Goal: Information Seeking & Learning: Learn about a topic

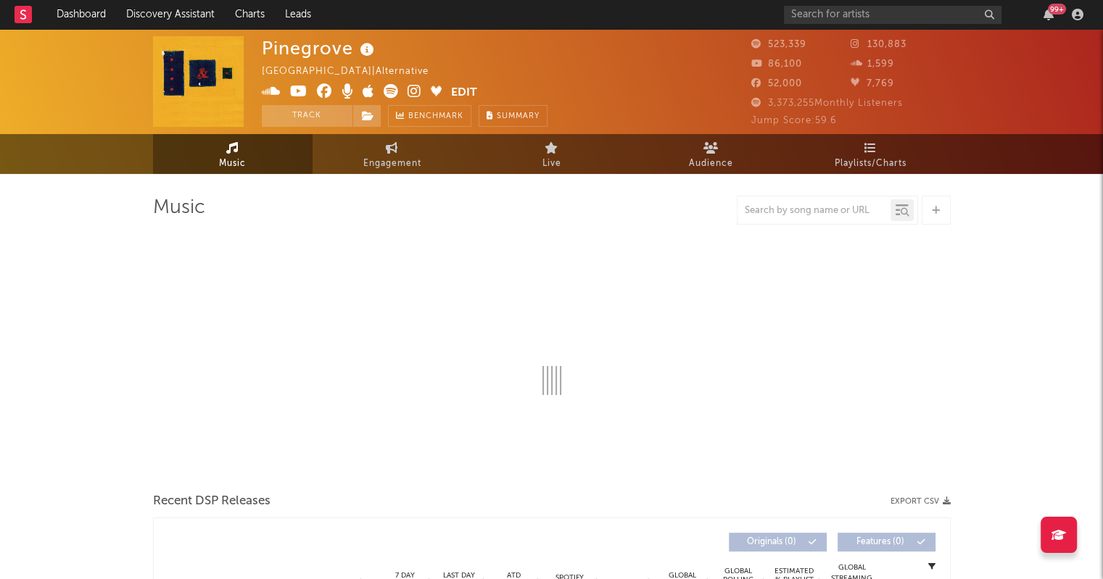
select select "6m"
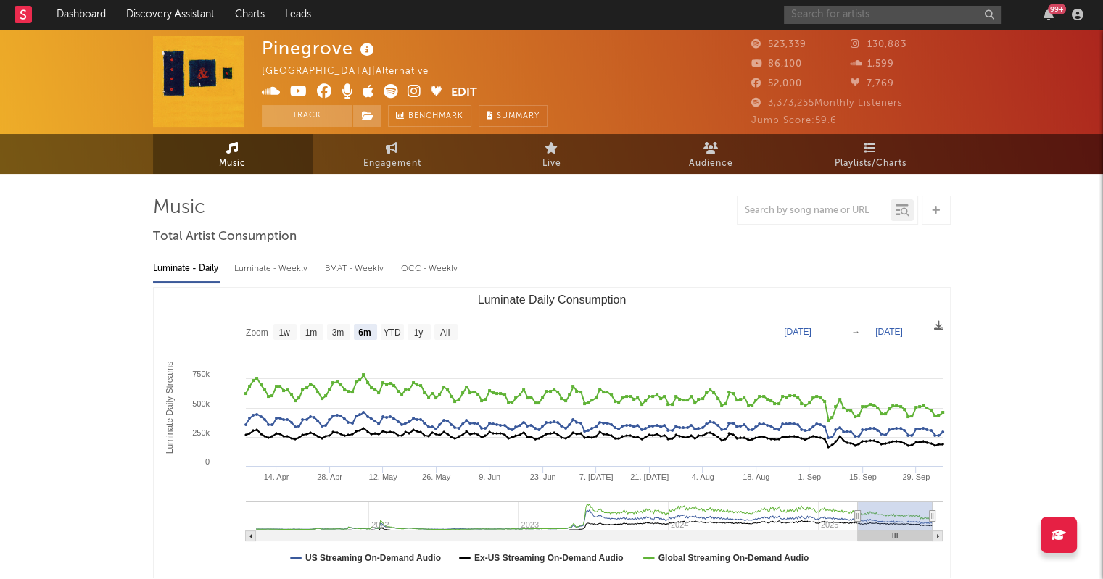
click at [837, 8] on input "text" at bounding box center [892, 15] width 217 height 18
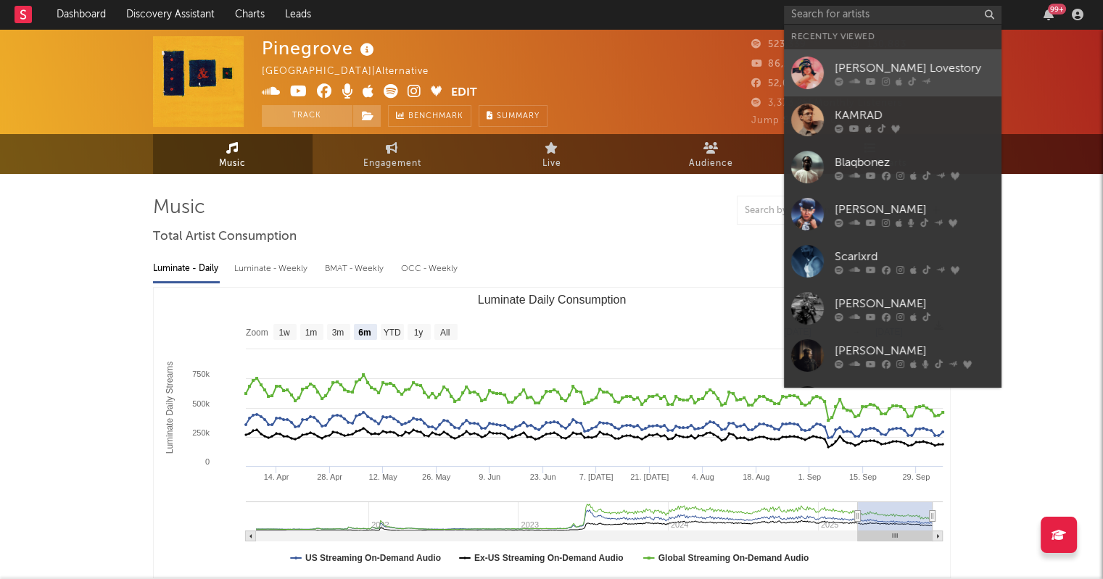
click at [815, 81] on div at bounding box center [807, 73] width 33 height 33
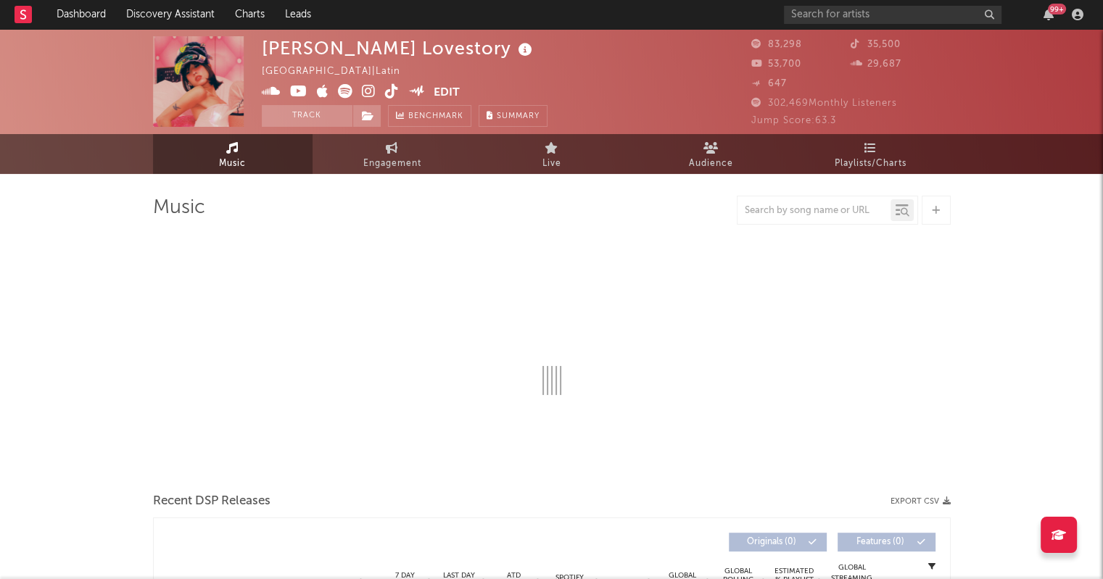
select select "6m"
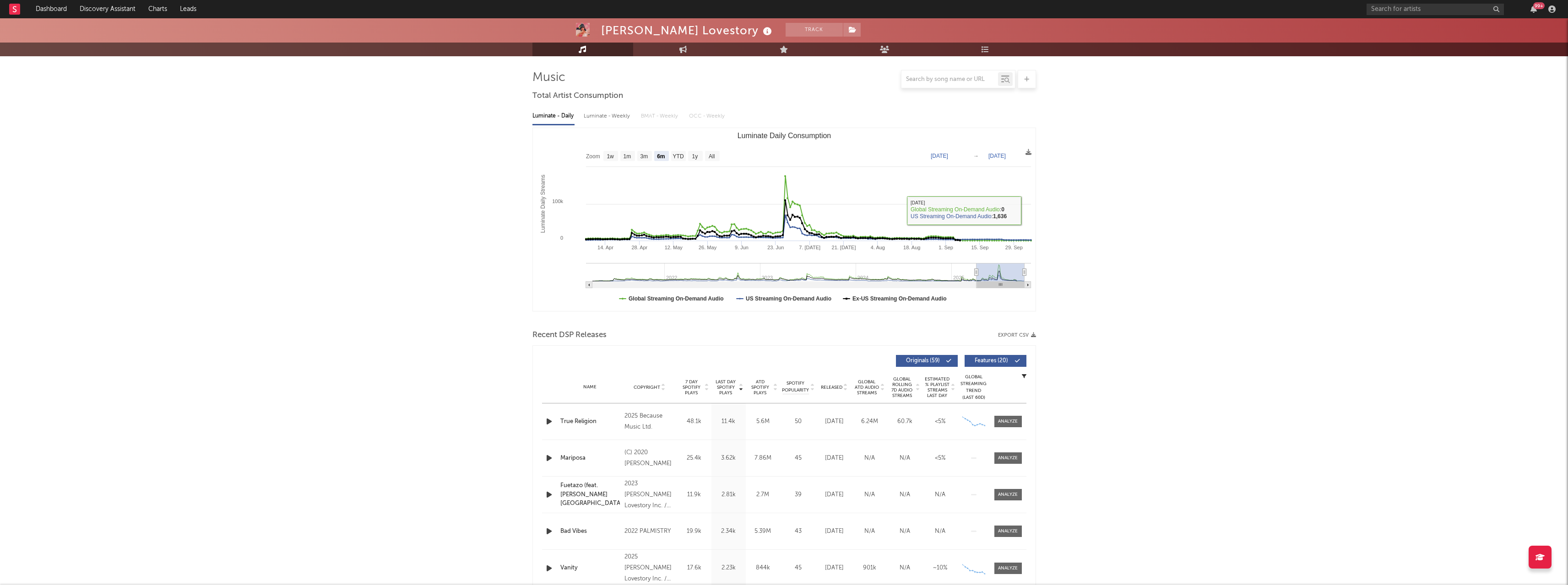
scroll to position [137, 0]
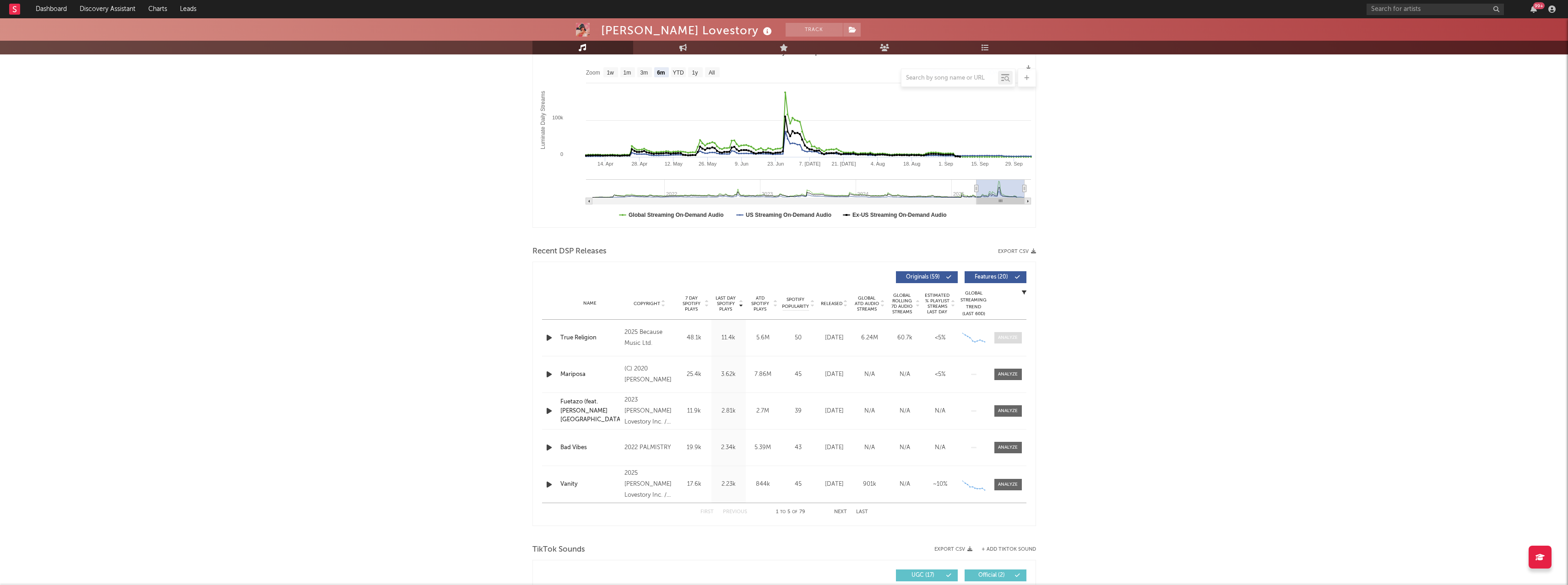
click at [696, 341] on span at bounding box center [1008, 338] width 27 height 11
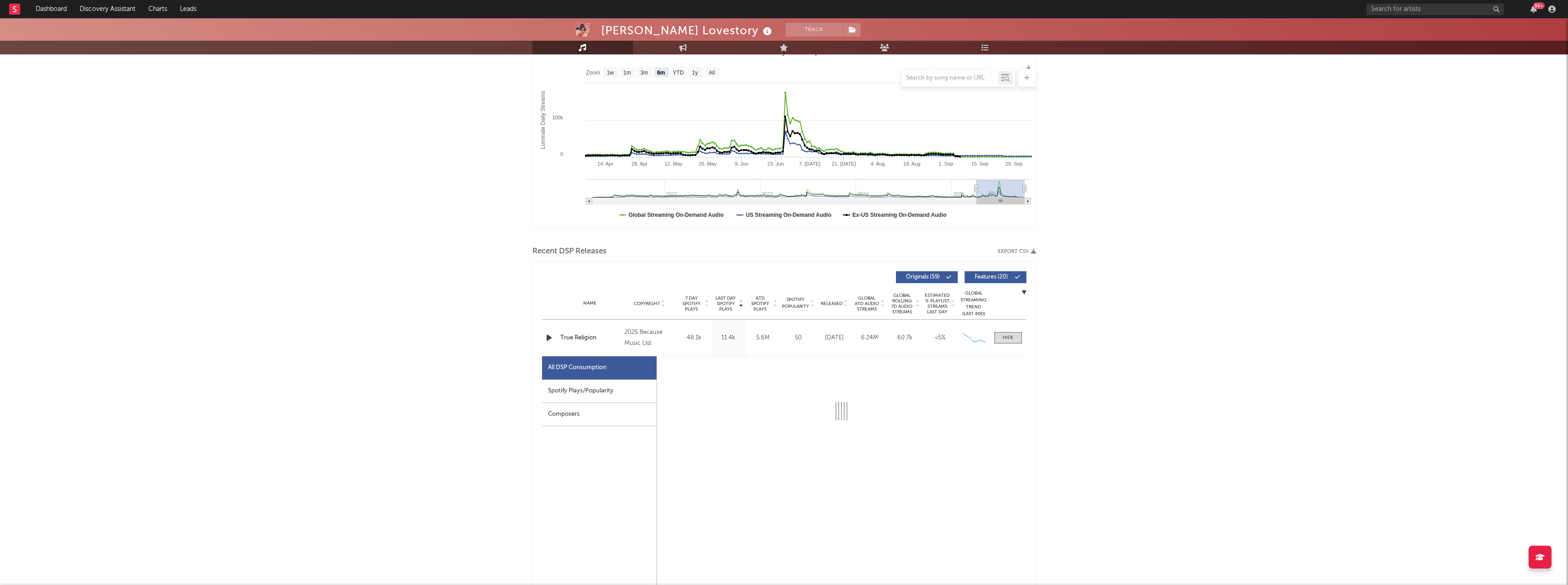
select select "6m"
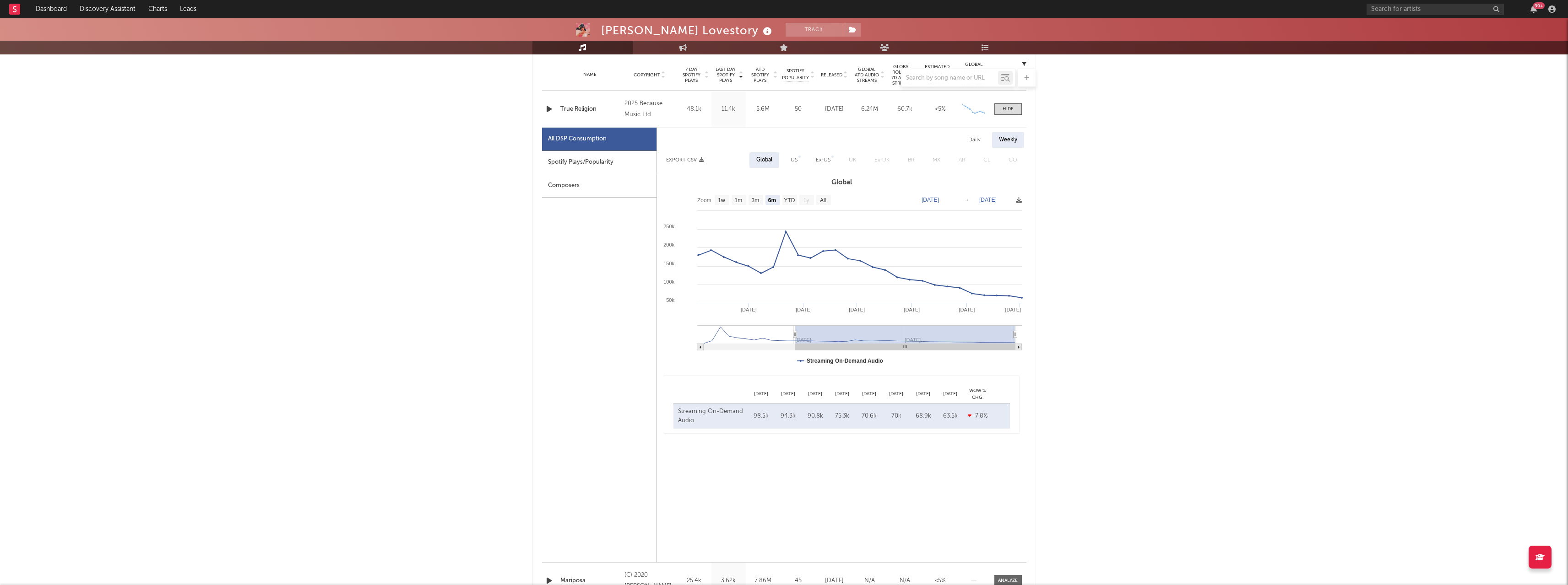
scroll to position [45, 0]
